Goal: Transaction & Acquisition: Purchase product/service

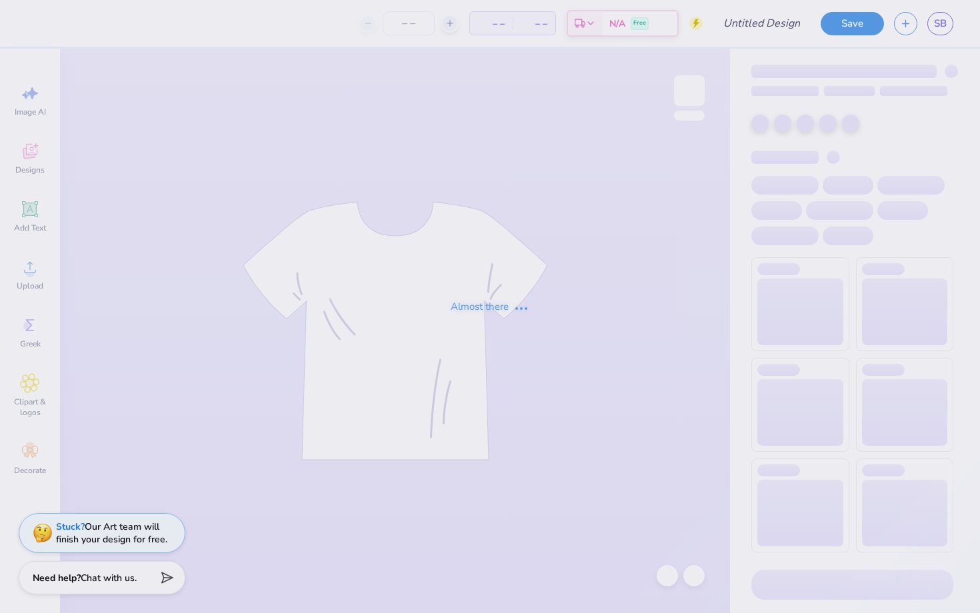
type input "Mom's day idea"
type input "2"
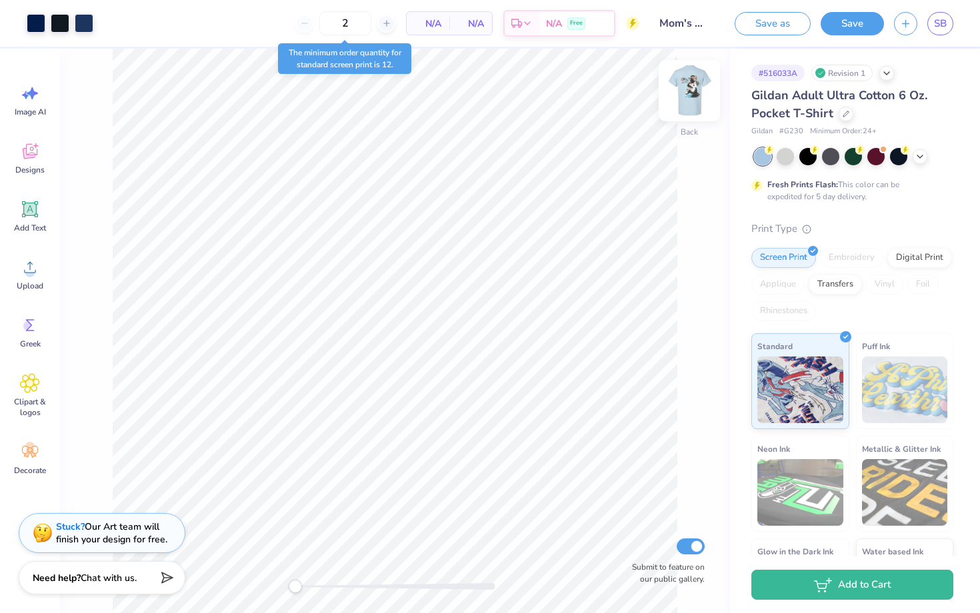
click at [696, 99] on img at bounding box center [688, 90] width 53 height 53
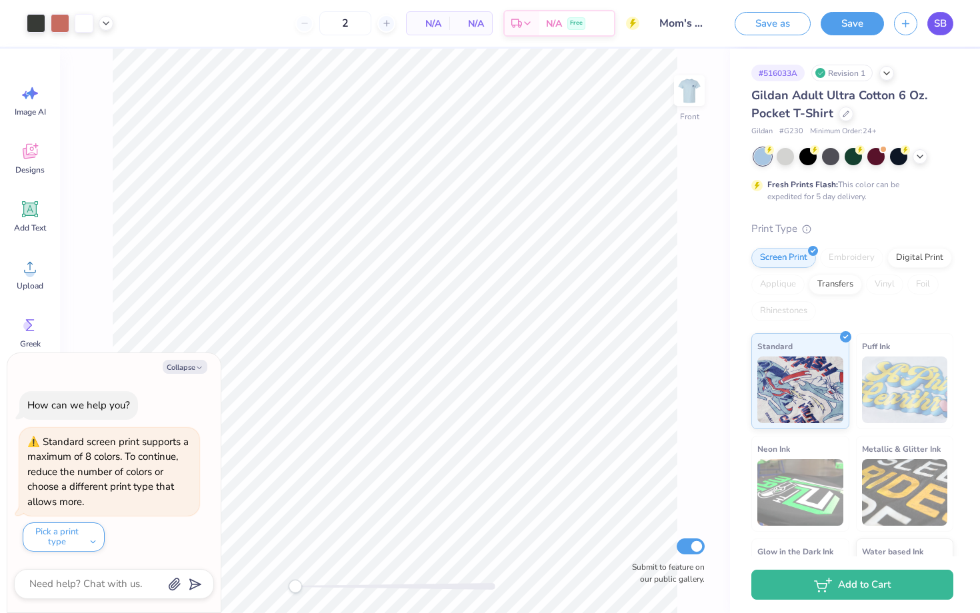
click at [937, 23] on span "SB" at bounding box center [940, 23] width 13 height 15
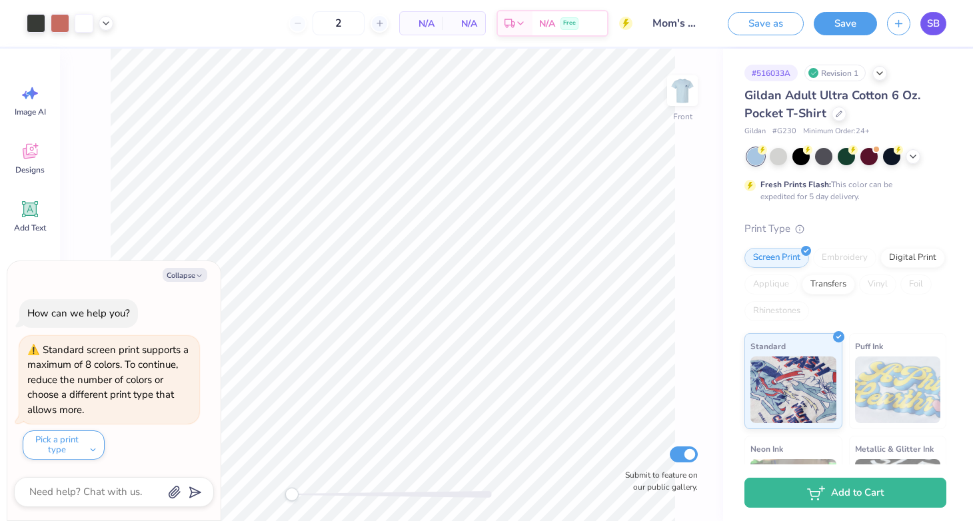
type textarea "x"
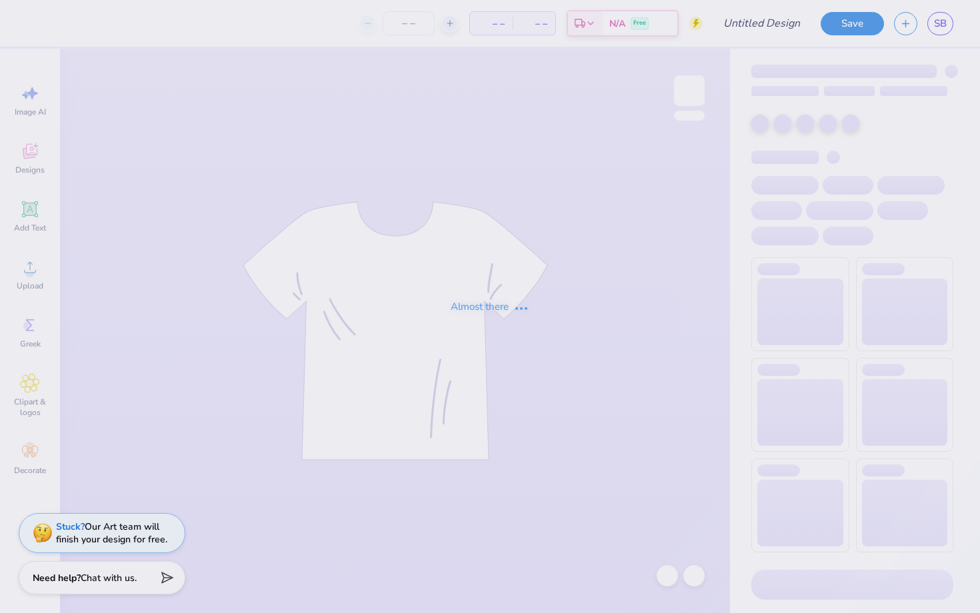
type input "royals moms day"
type input "12"
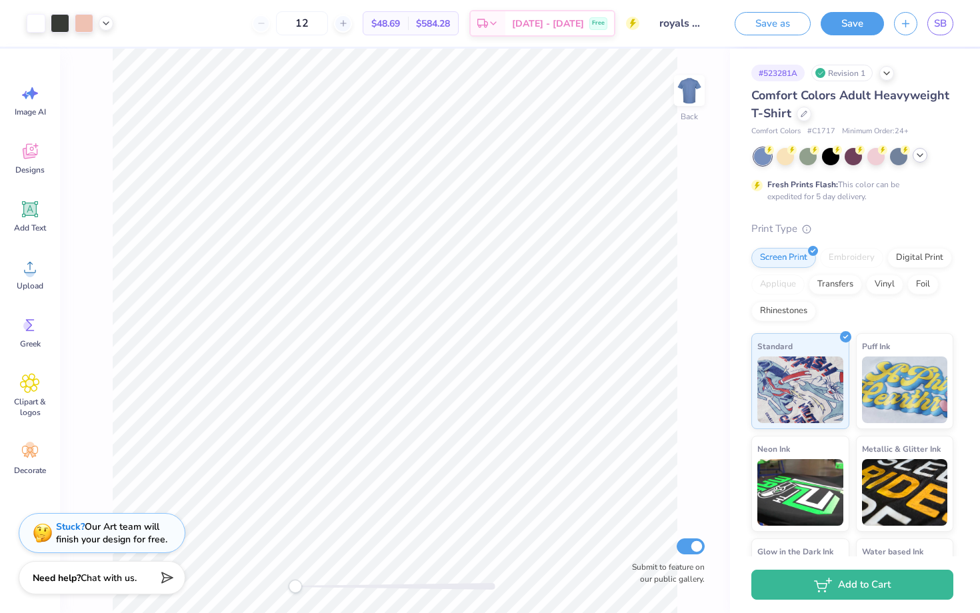
click at [915, 161] on div at bounding box center [919, 155] width 15 height 15
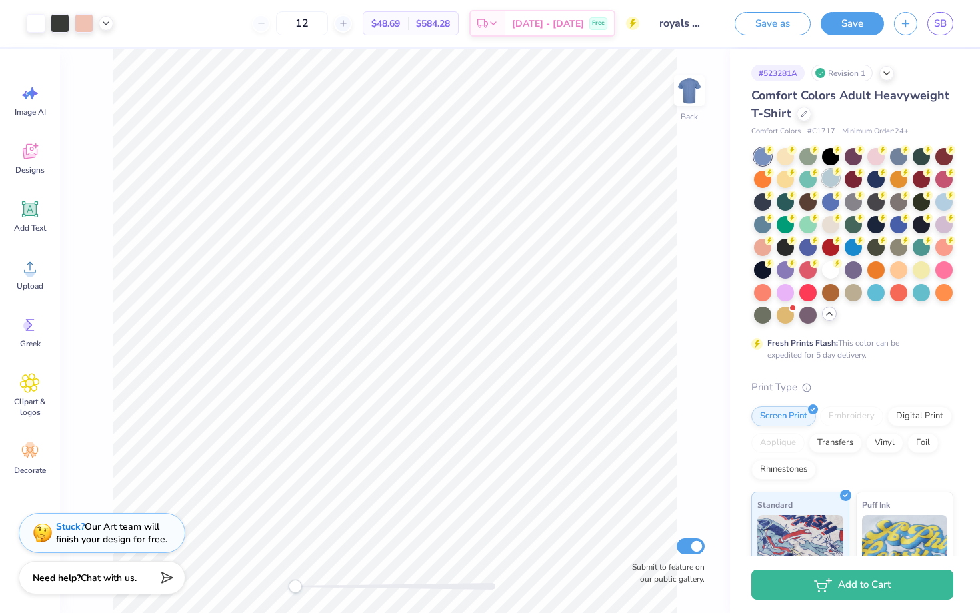
click at [830, 182] on div at bounding box center [830, 177] width 17 height 17
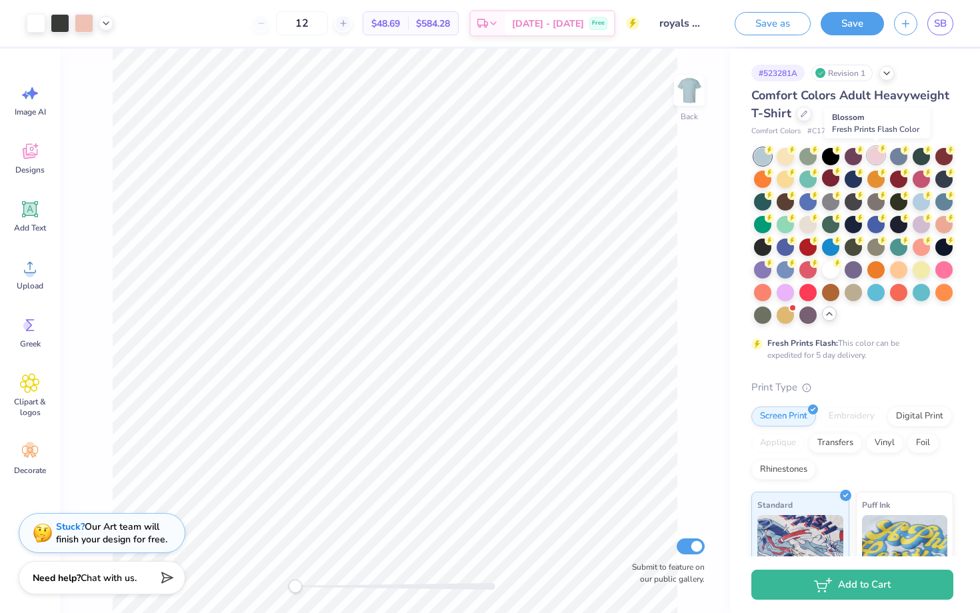
click at [868, 152] on div at bounding box center [875, 155] width 17 height 17
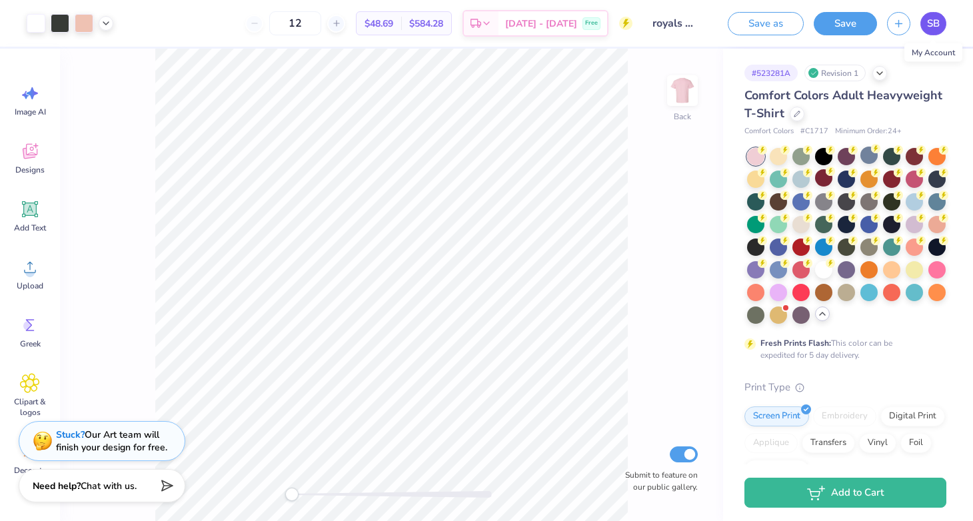
click at [942, 24] on link "SB" at bounding box center [933, 23] width 26 height 23
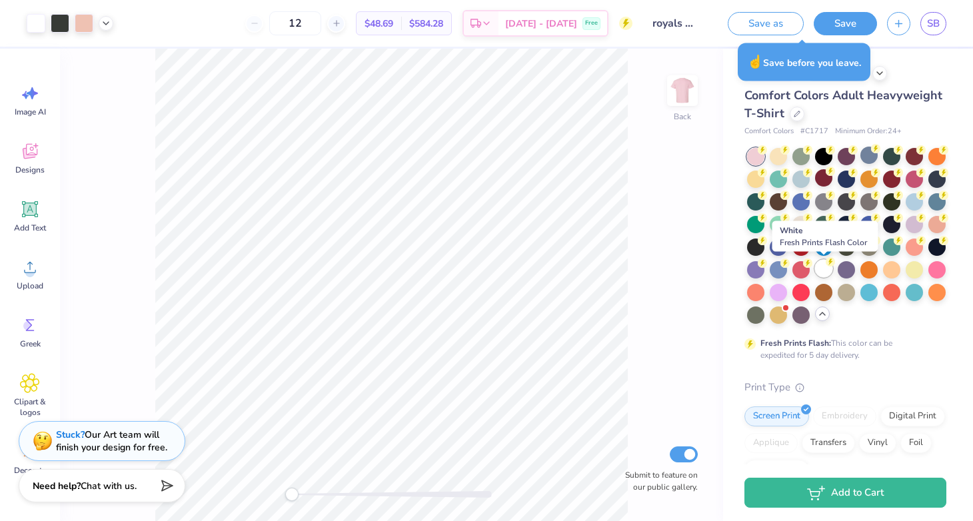
click at [824, 268] on div at bounding box center [823, 268] width 17 height 17
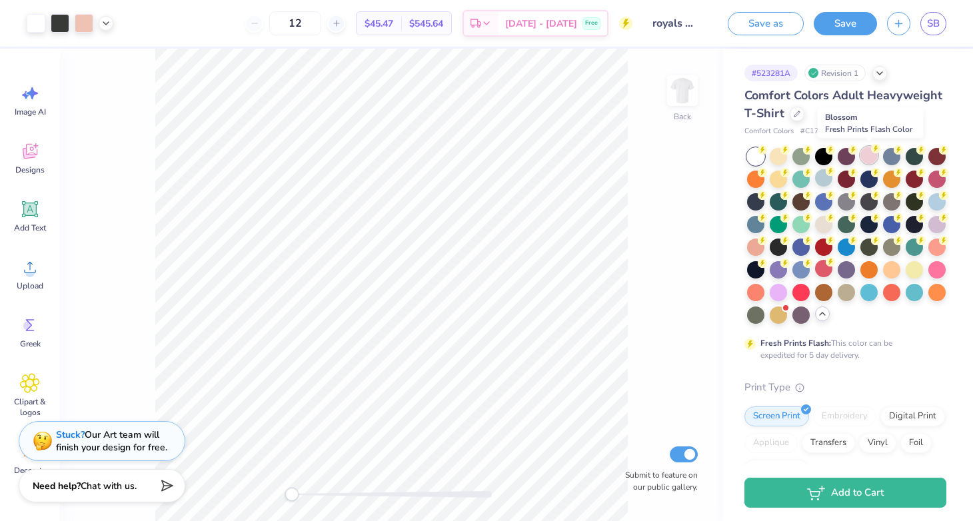
click at [870, 159] on div at bounding box center [868, 155] width 17 height 17
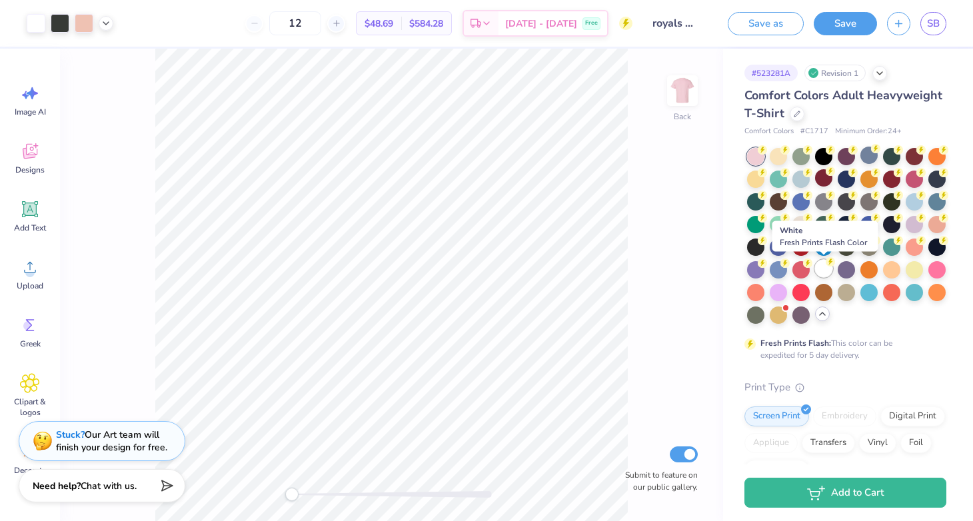
click at [828, 267] on div at bounding box center [823, 268] width 17 height 17
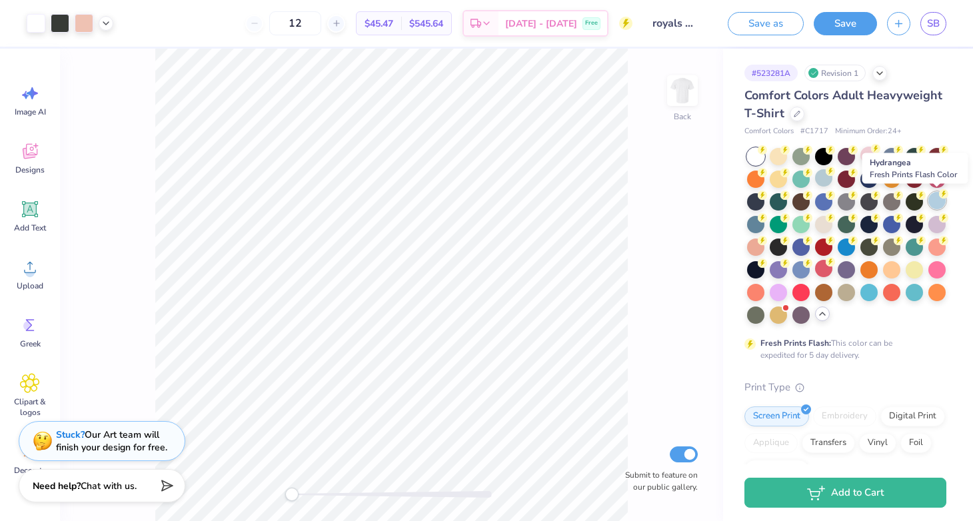
click at [933, 199] on div at bounding box center [936, 200] width 17 height 17
